Goal: Task Accomplishment & Management: Manage account settings

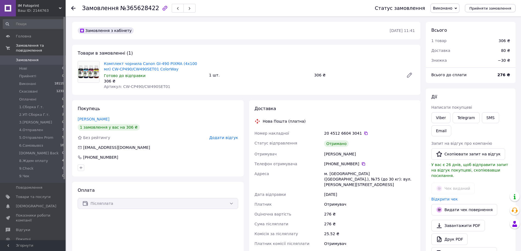
scroll to position [86, 0]
click at [21, 105] on span "1.Сборка Г.т." at bounding box center [31, 107] width 24 height 5
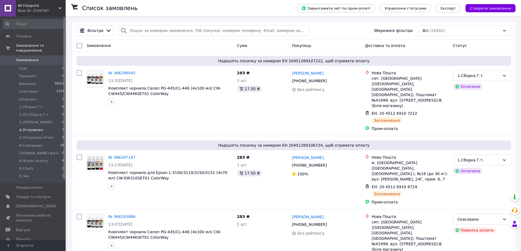
click at [33, 128] on span "4.Отправлен" at bounding box center [31, 130] width 24 height 5
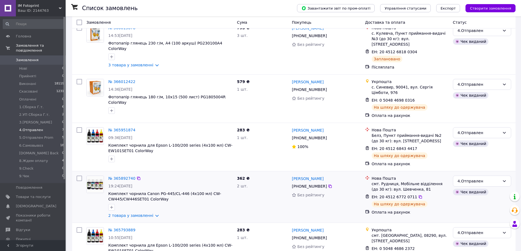
scroll to position [156, 0]
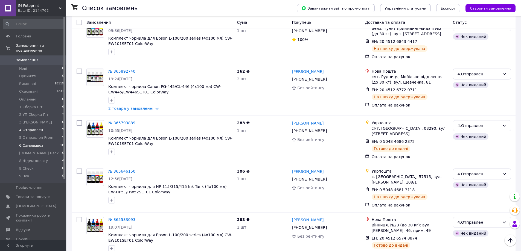
click at [32, 143] on span "6.Самовывоз" at bounding box center [31, 145] width 24 height 5
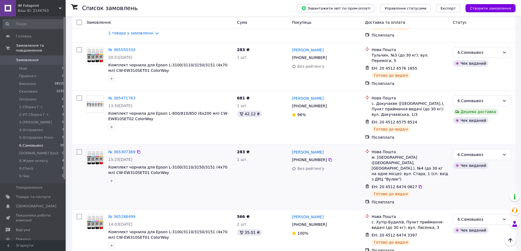
scroll to position [713, 0]
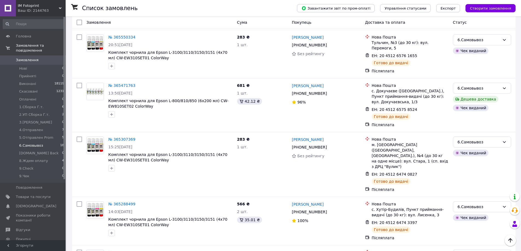
click at [36, 143] on span "6.Самовывоз" at bounding box center [31, 145] width 24 height 5
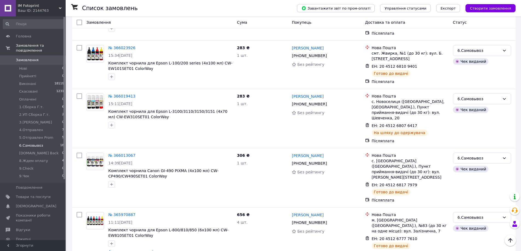
scroll to position [220, 0]
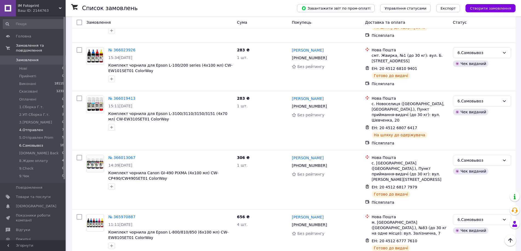
click at [38, 128] on span "4.Отправлен" at bounding box center [31, 130] width 24 height 5
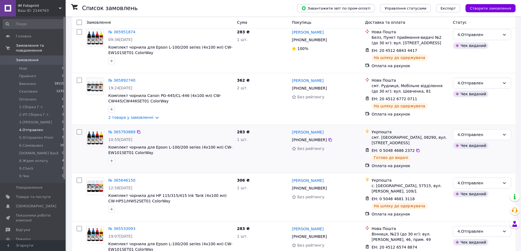
scroll to position [156, 0]
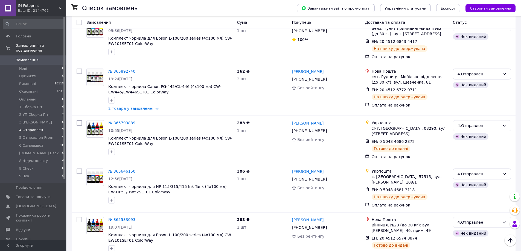
click at [62, 7] on div "ІМ Fotoprint Ваш ID: 2144763" at bounding box center [41, 8] width 50 height 16
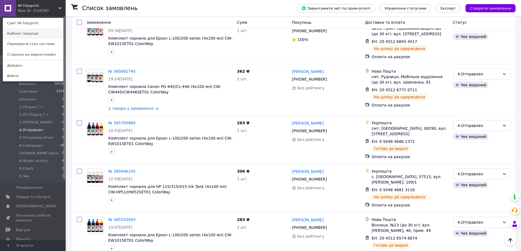
click at [27, 36] on link "Кабінет покупця" at bounding box center [33, 33] width 60 height 10
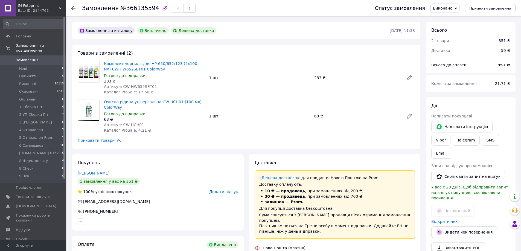
scroll to position [31, 0]
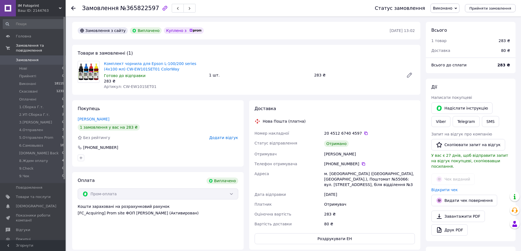
scroll to position [18, 0]
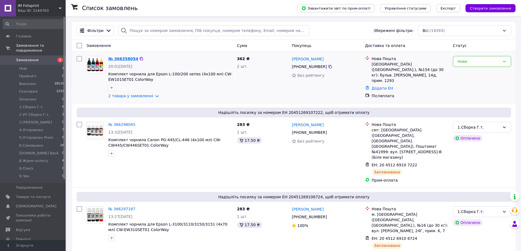
click at [126, 59] on link "№ 366358054" at bounding box center [123, 59] width 30 height 4
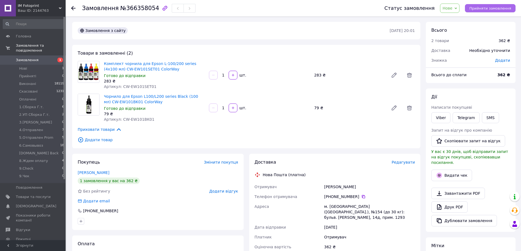
click at [482, 9] on span "Прийняти замовлення" at bounding box center [491, 8] width 42 height 4
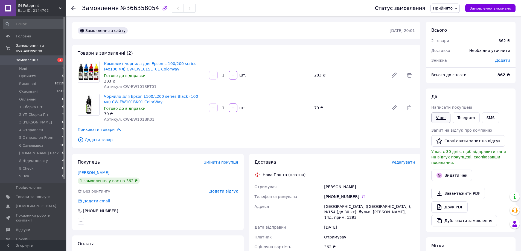
click at [439, 117] on link "Viber" at bounding box center [440, 117] width 19 height 11
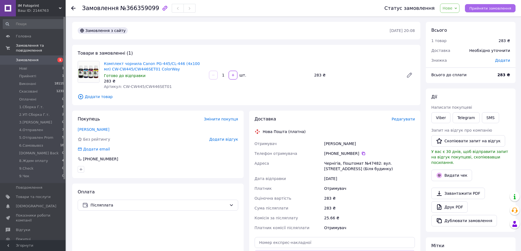
click at [502, 7] on span "Прийняти замовлення" at bounding box center [491, 8] width 42 height 4
